Goal: Task Accomplishment & Management: Use online tool/utility

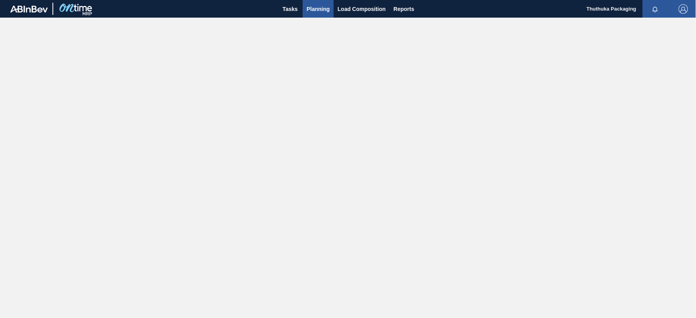
click at [319, 8] on span "Planning" at bounding box center [318, 8] width 23 height 9
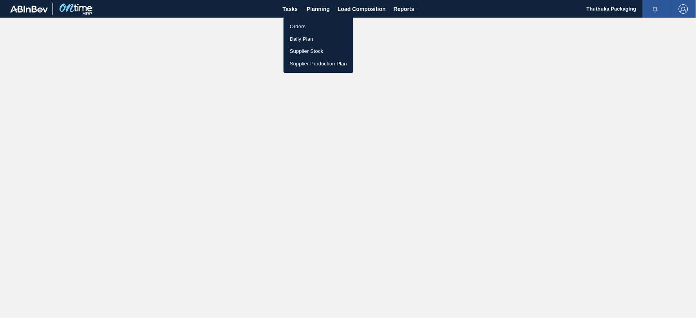
drag, startPoint x: 306, startPoint y: 25, endPoint x: 680, endPoint y: 46, distance: 374.5
click at [306, 25] on li "Orders" at bounding box center [319, 26] width 70 height 13
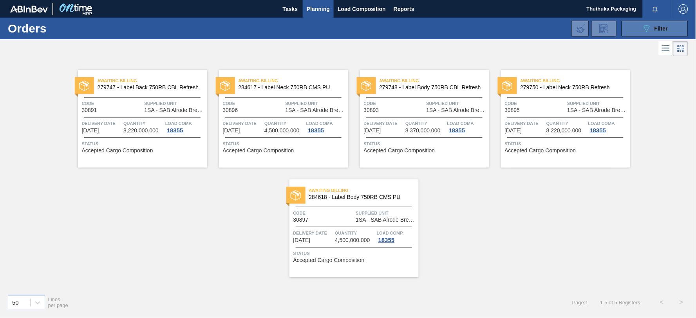
click at [659, 28] on span "Filter" at bounding box center [661, 28] width 13 height 6
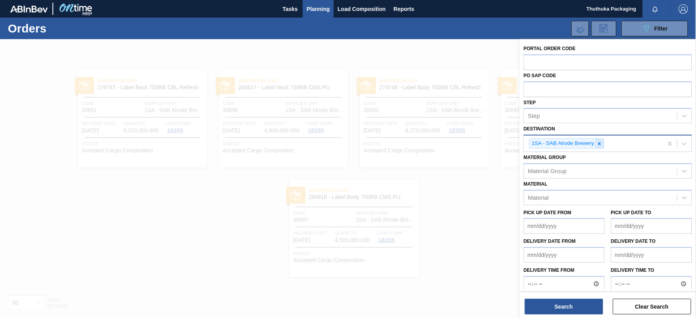
click at [600, 144] on icon at bounding box center [599, 143] width 5 height 5
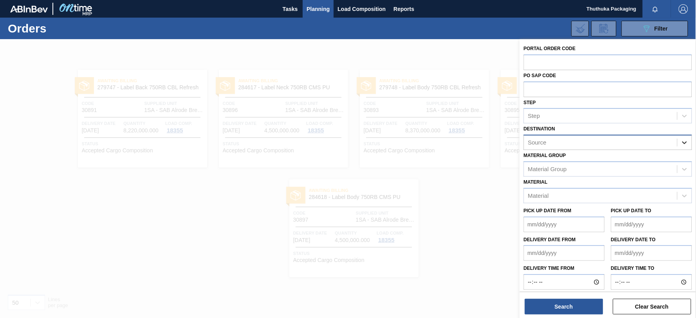
click at [684, 142] on icon at bounding box center [685, 143] width 8 height 8
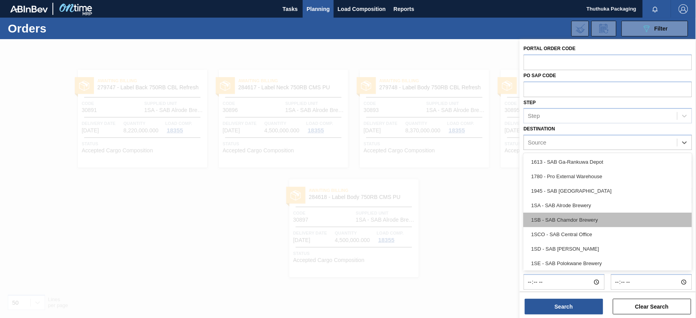
click at [602, 220] on div "1SB - SAB Chamdor Brewery" at bounding box center [608, 220] width 169 height 15
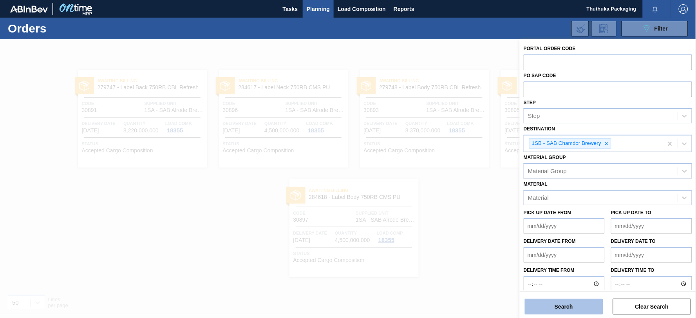
click at [568, 305] on button "Search" at bounding box center [564, 307] width 78 height 16
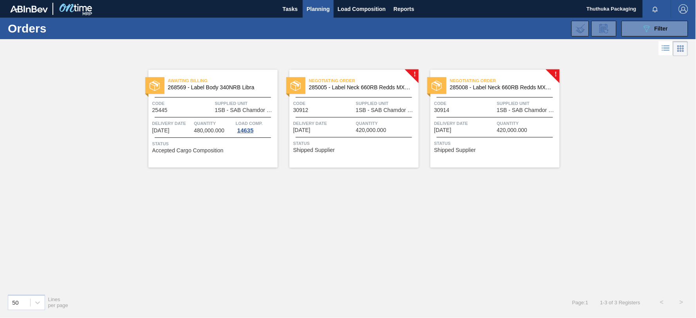
click at [364, 85] on span "285005 - Label Neck 660RB Redds MXD Vodka & Pine" at bounding box center [360, 88] width 103 height 6
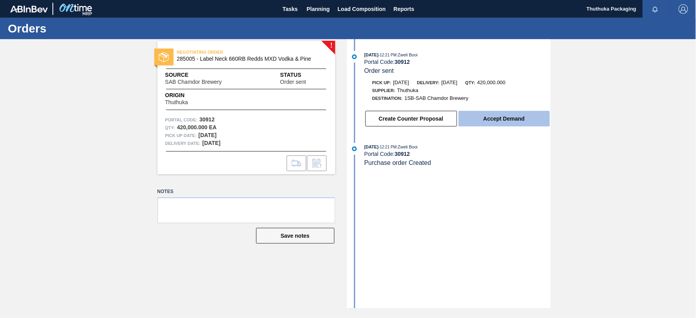
click at [496, 118] on button "Accept Demand" at bounding box center [504, 119] width 91 height 16
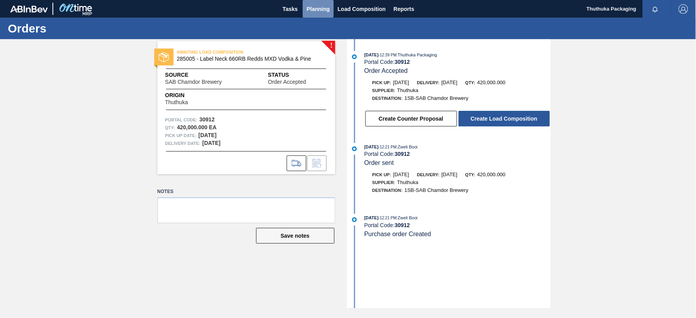
click at [312, 9] on span "Planning" at bounding box center [318, 8] width 23 height 9
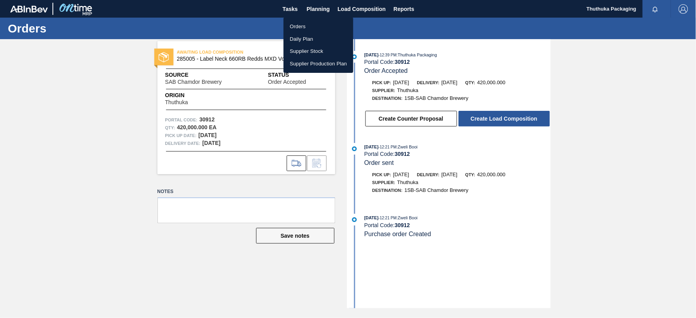
click at [311, 5] on div at bounding box center [348, 159] width 696 height 318
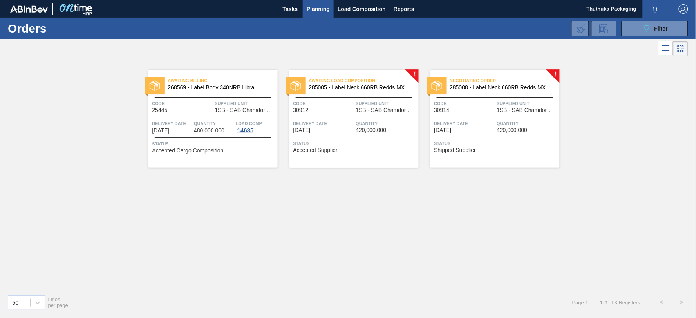
click at [511, 87] on span "285008 - Label Neck 660RB Redds MXD Vodka&Guarana" at bounding box center [501, 88] width 103 height 6
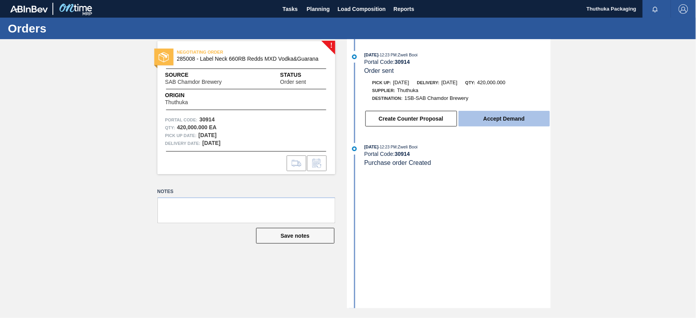
click at [481, 123] on button "Accept Demand" at bounding box center [504, 119] width 91 height 16
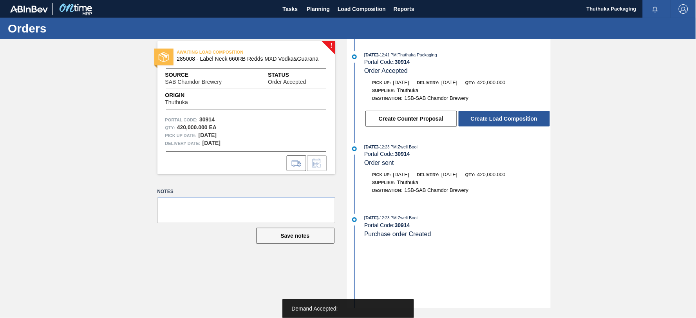
click at [484, 119] on button "Create Load Composition" at bounding box center [504, 119] width 91 height 16
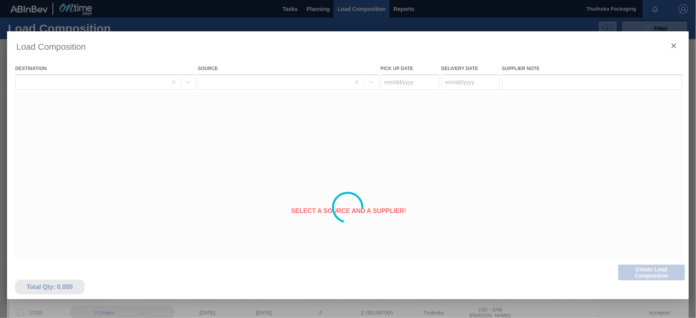
type Date "[DATE]"
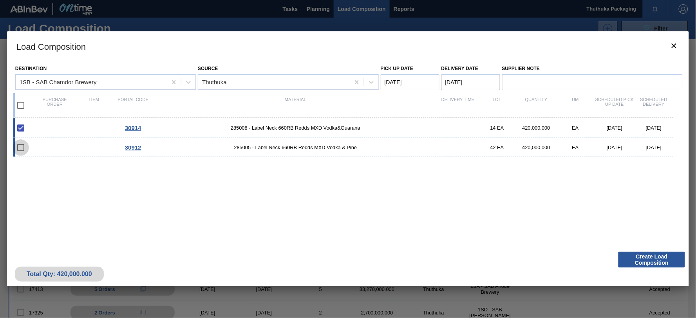
click at [27, 148] on input "checkbox" at bounding box center [21, 148] width 16 height 16
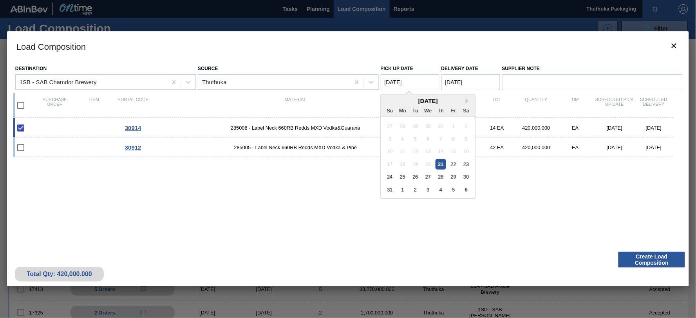
click at [424, 81] on Date "[DATE]" at bounding box center [410, 82] width 59 height 16
click at [444, 163] on div "21" at bounding box center [441, 164] width 11 height 11
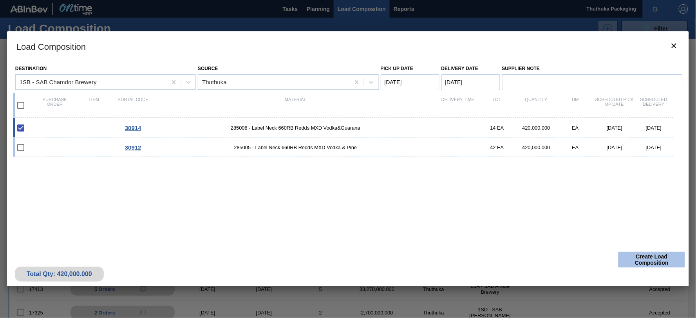
click at [647, 259] on button "Create Load Composition" at bounding box center [652, 260] width 67 height 16
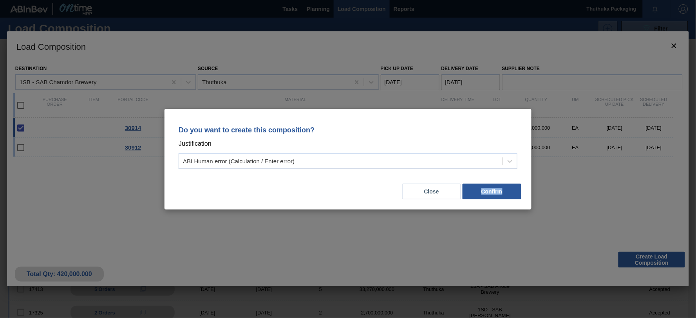
drag, startPoint x: 647, startPoint y: 259, endPoint x: 426, endPoint y: 266, distance: 221.5
click at [427, 268] on div "Do you want to create this composition? Justification ABI Human error (Calculat…" at bounding box center [348, 159] width 696 height 318
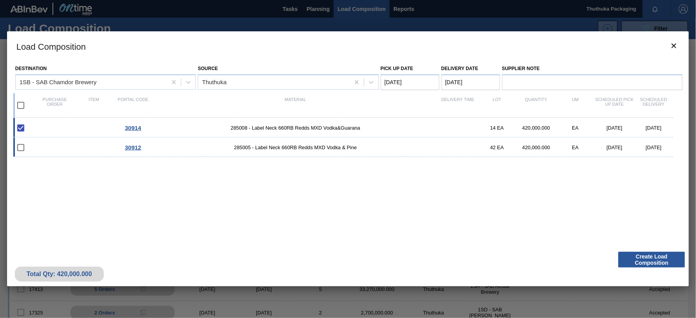
click at [27, 147] on input "checkbox" at bounding box center [21, 148] width 16 height 16
click at [22, 148] on input "checkbox" at bounding box center [21, 148] width 16 height 16
checkbox input "false"
click at [20, 105] on input "checkbox" at bounding box center [21, 105] width 16 height 16
checkbox input "true"
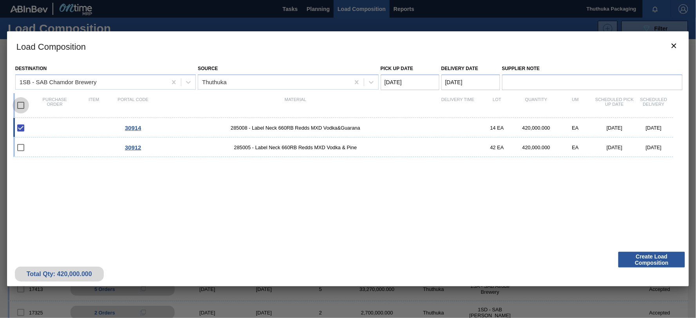
checkbox input "true"
click at [645, 257] on button "Create Load Composition" at bounding box center [652, 260] width 67 height 16
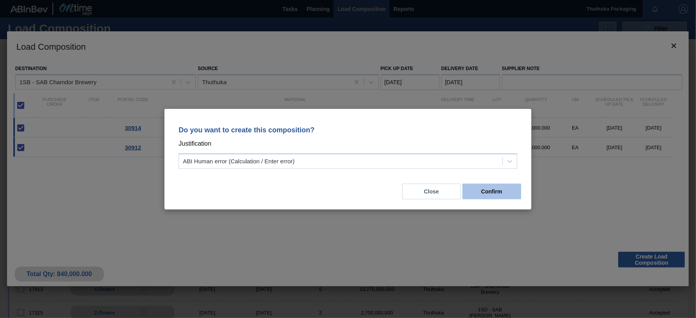
click at [495, 191] on button "Confirm" at bounding box center [492, 192] width 59 height 16
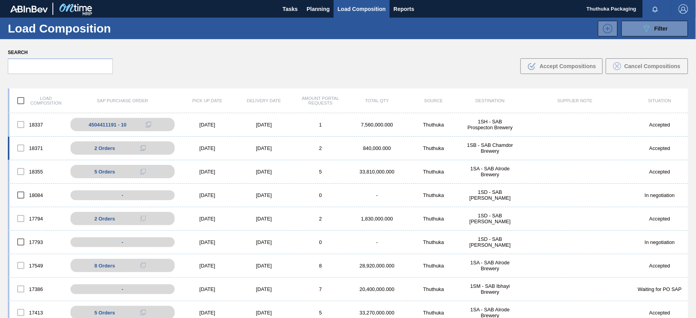
click at [265, 146] on div "[DATE]" at bounding box center [264, 148] width 56 height 6
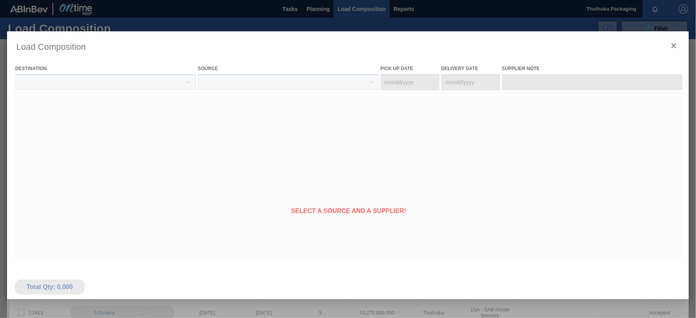
type Date "[DATE]"
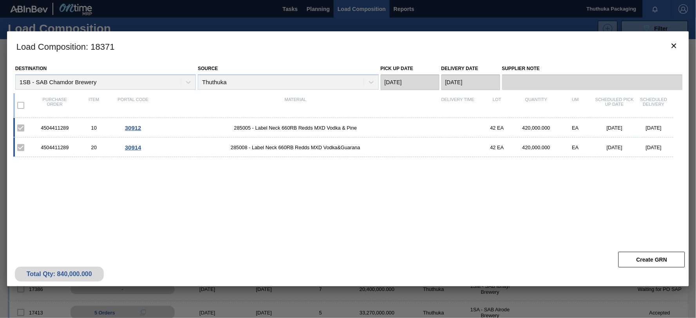
click at [239, 126] on span "285005 - Label Neck 660RB Redds MXD Vodka & Pine" at bounding box center [296, 128] width 286 height 6
copy span "285005"
click at [238, 146] on span "285008 - Label Neck 660RB Redds MXD Vodka&Guarana" at bounding box center [296, 148] width 286 height 6
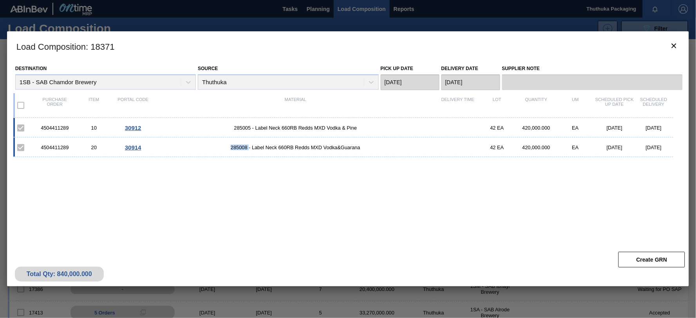
click at [240, 148] on span "285008 - Label Neck 660RB Redds MXD Vodka&Guarana" at bounding box center [296, 148] width 286 height 6
copy span "285008"
drag, startPoint x: 679, startPoint y: 44, endPoint x: 681, endPoint y: 1, distance: 43.2
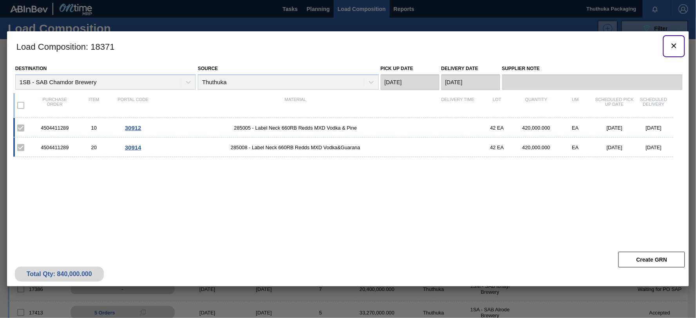
click at [678, 44] on icon "botão de ícone" at bounding box center [674, 45] width 9 height 9
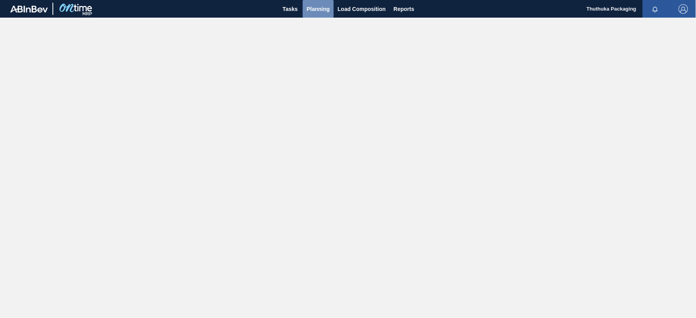
click at [319, 9] on span "Planning" at bounding box center [318, 8] width 23 height 9
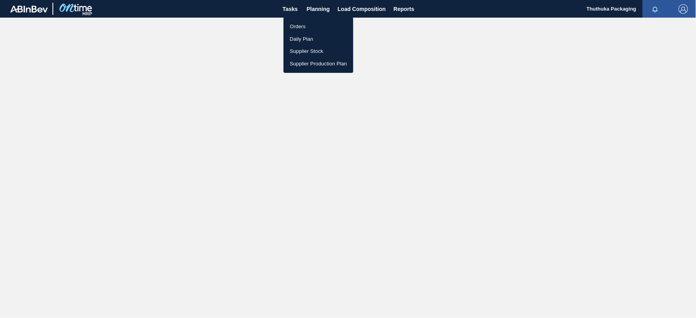
click at [345, 7] on div at bounding box center [348, 159] width 696 height 318
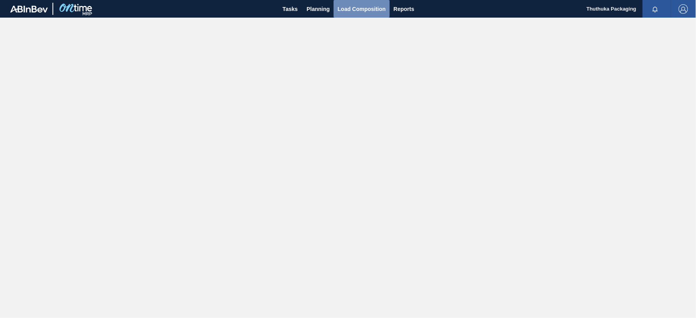
click at [345, 7] on span "Load Composition" at bounding box center [362, 8] width 48 height 9
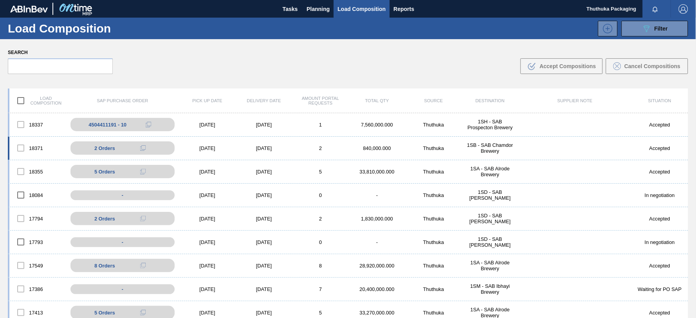
click at [375, 147] on div "840,000.000" at bounding box center [377, 148] width 56 height 6
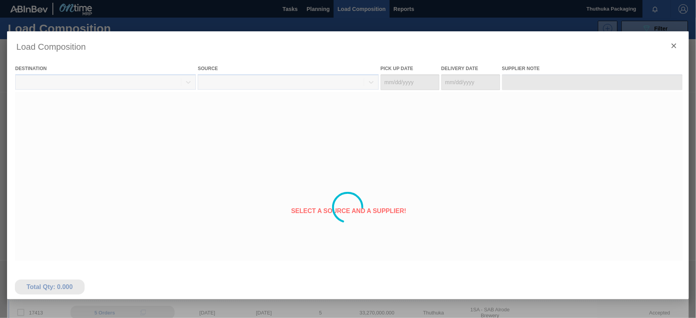
type Date "[DATE]"
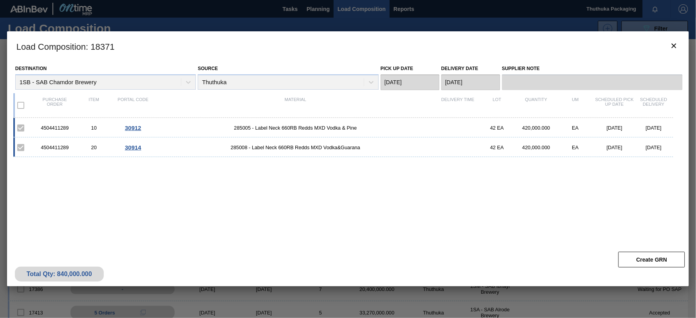
click at [60, 125] on div "4504411289" at bounding box center [54, 128] width 39 height 6
copy div "4504411289"
click at [676, 47] on icon "botão de ícone" at bounding box center [674, 46] width 5 height 5
